Goal: Task Accomplishment & Management: Manage account settings

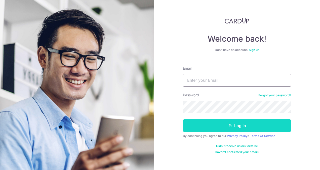
type input "elainesoonll@gmail.com"
click at [240, 128] on button "Log in" at bounding box center [237, 125] width 108 height 13
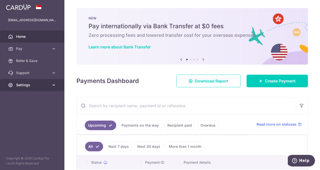
click at [42, 83] on span "Settings" at bounding box center [32, 84] width 33 height 5
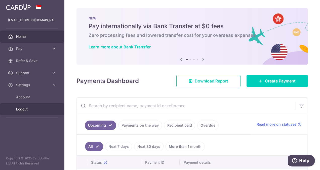
click at [26, 107] on span "Logout" at bounding box center [32, 109] width 33 height 5
